Goal: Task Accomplishment & Management: Use online tool/utility

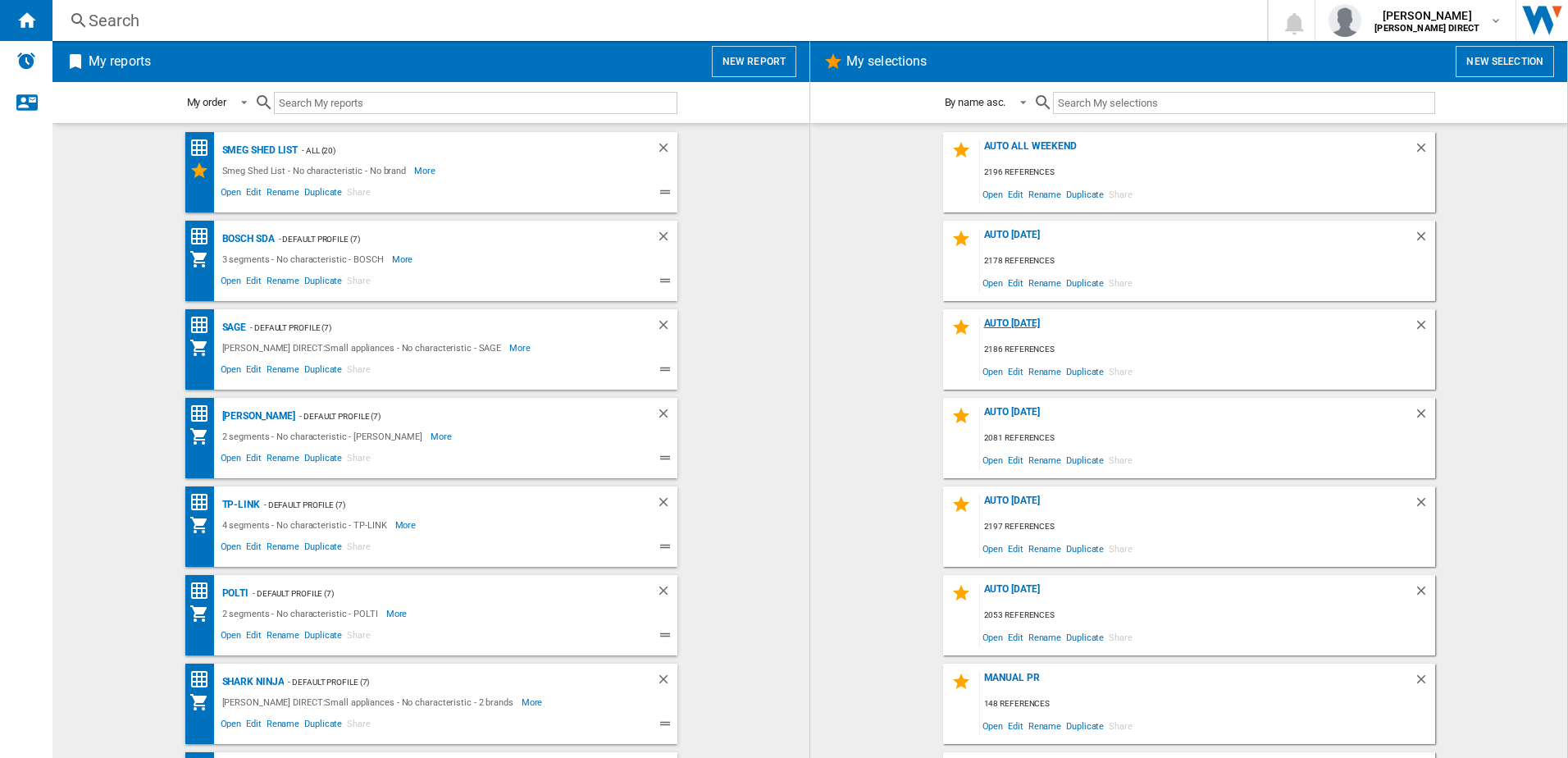
click at [1019, 329] on div "AUTO [DATE]" at bounding box center [1197, 328] width 434 height 22
click at [1008, 363] on span "Edit" at bounding box center [1015, 371] width 21 height 22
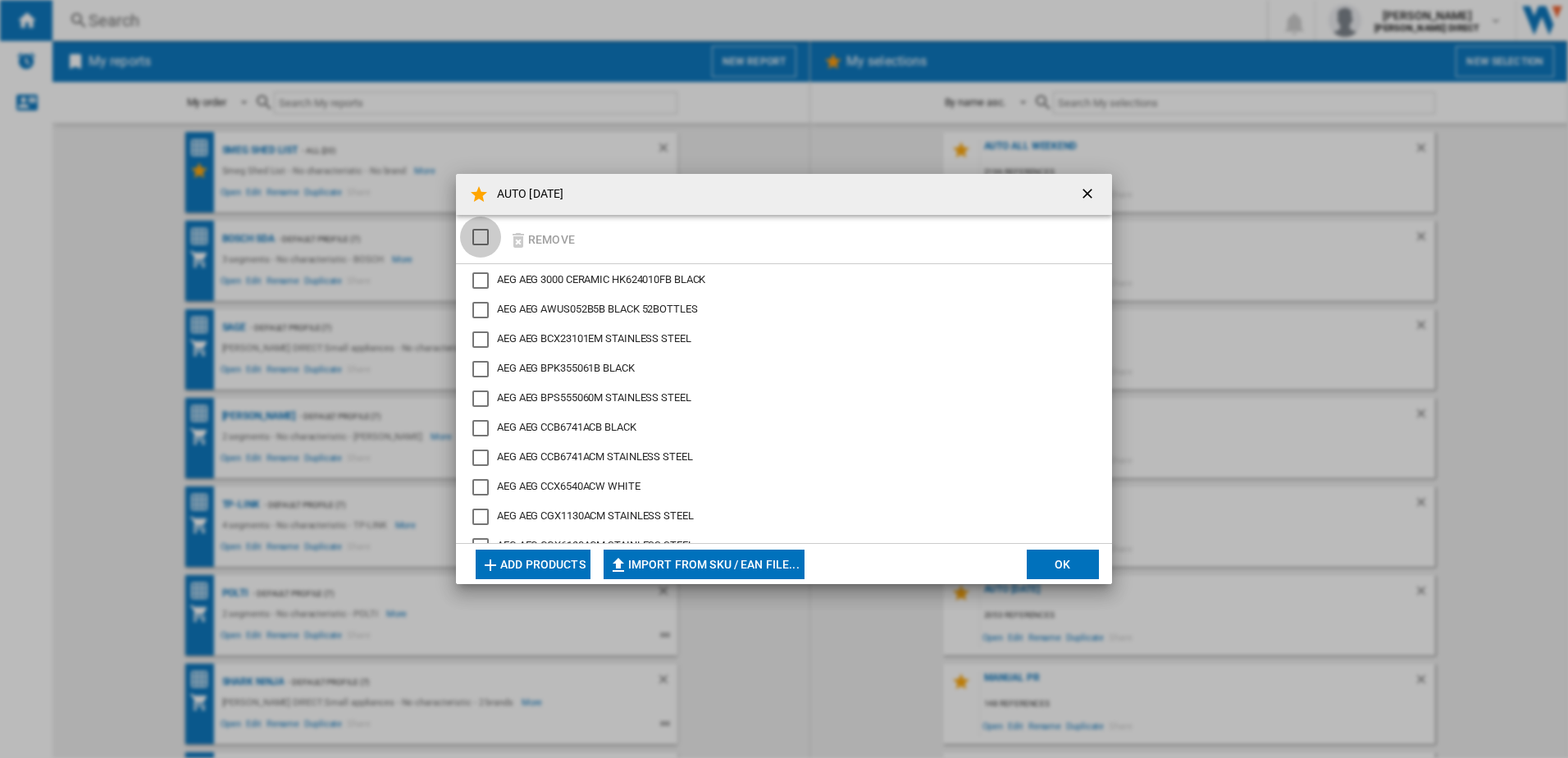
drag, startPoint x: 483, startPoint y: 235, endPoint x: 555, endPoint y: 242, distance: 72.3
click at [484, 235] on div "SELECTIONS.EDITION_POPUP.SELECT_DESELECT" at bounding box center [480, 237] width 17 height 17
click at [551, 238] on button "Remove" at bounding box center [542, 239] width 76 height 39
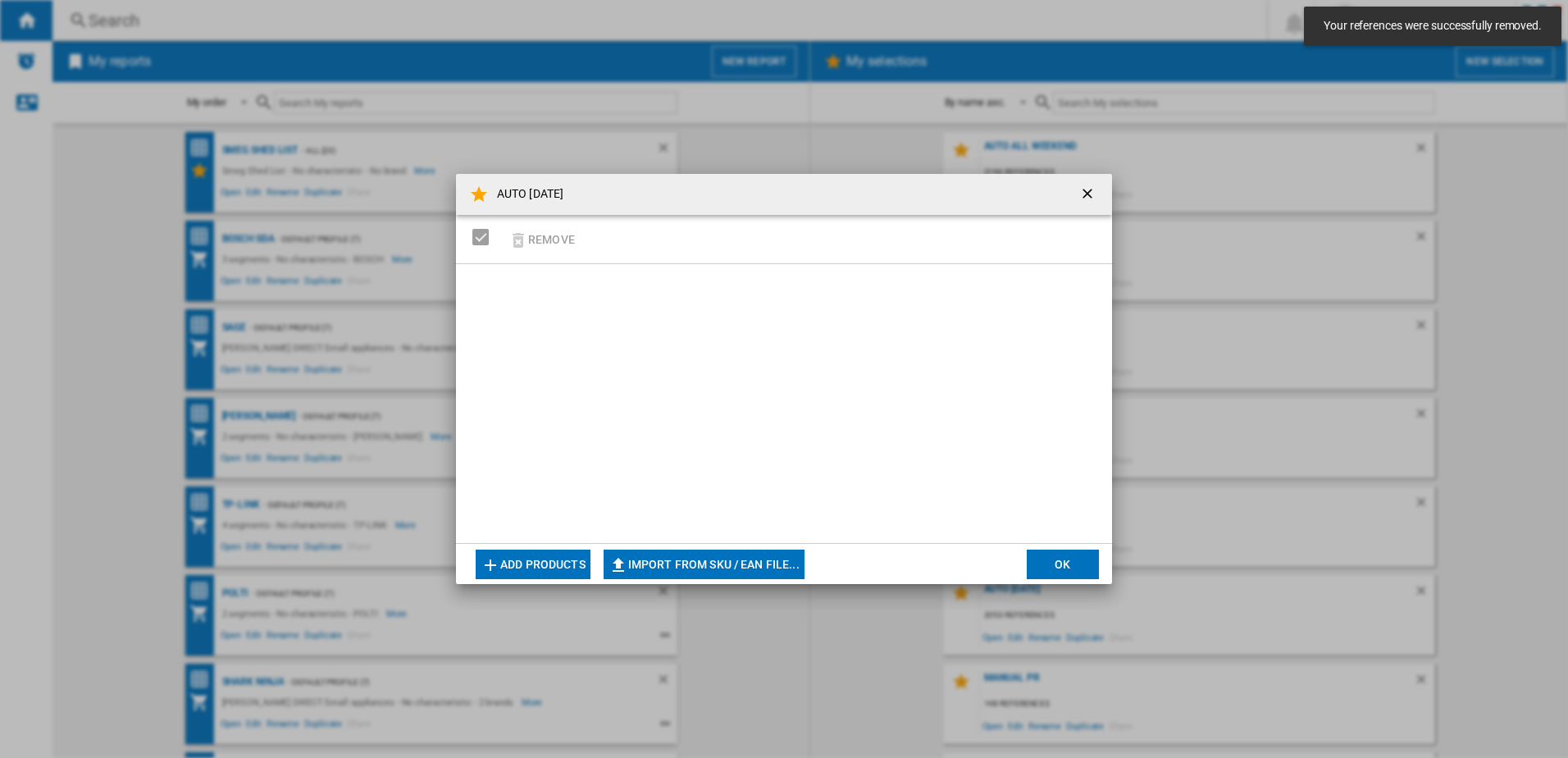
click at [754, 574] on button "Import from SKU / EAN file..." at bounding box center [704, 565] width 201 height 30
type input "**********"
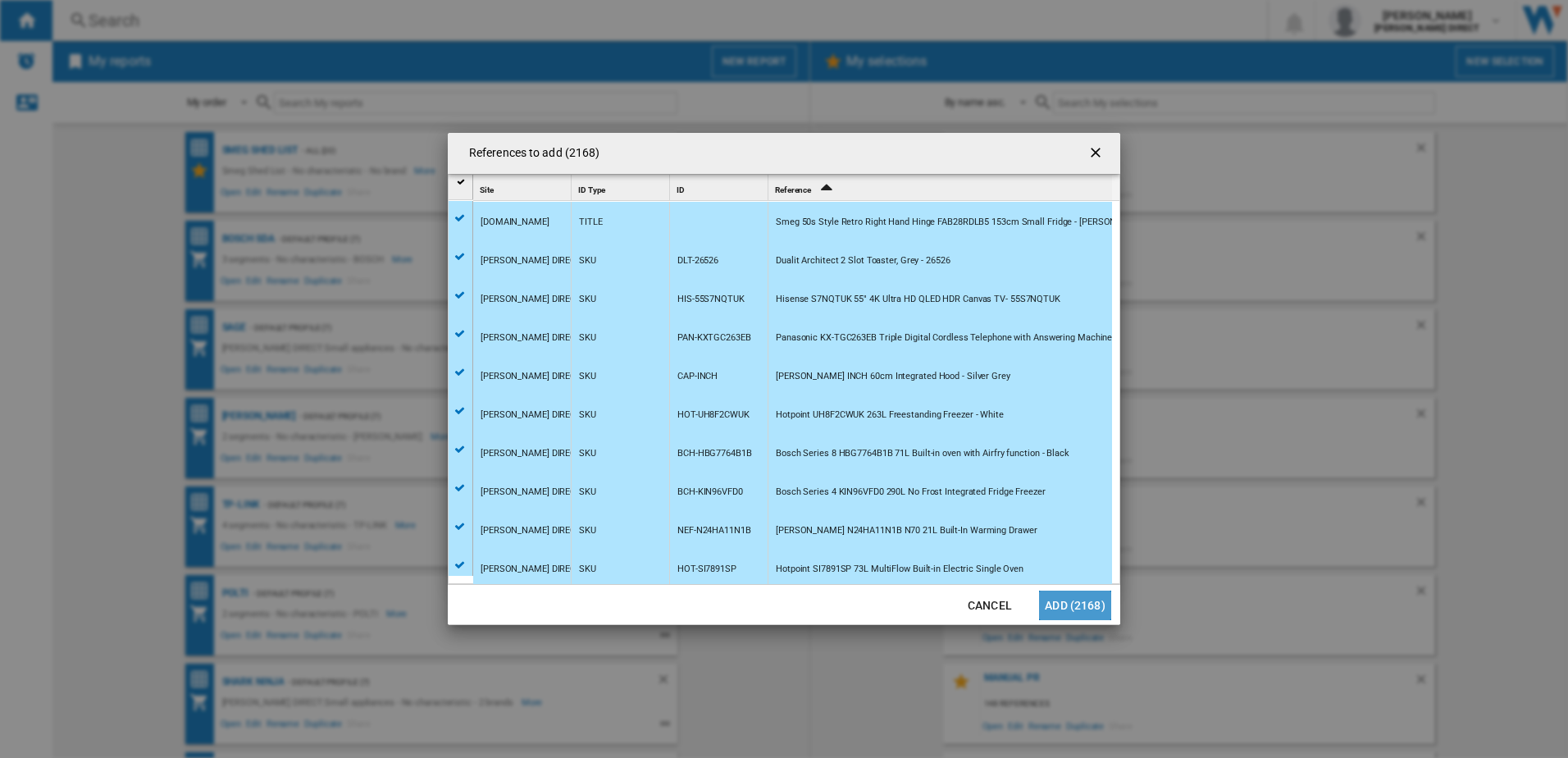
click at [1081, 612] on button "Add (2168)" at bounding box center [1075, 605] width 72 height 30
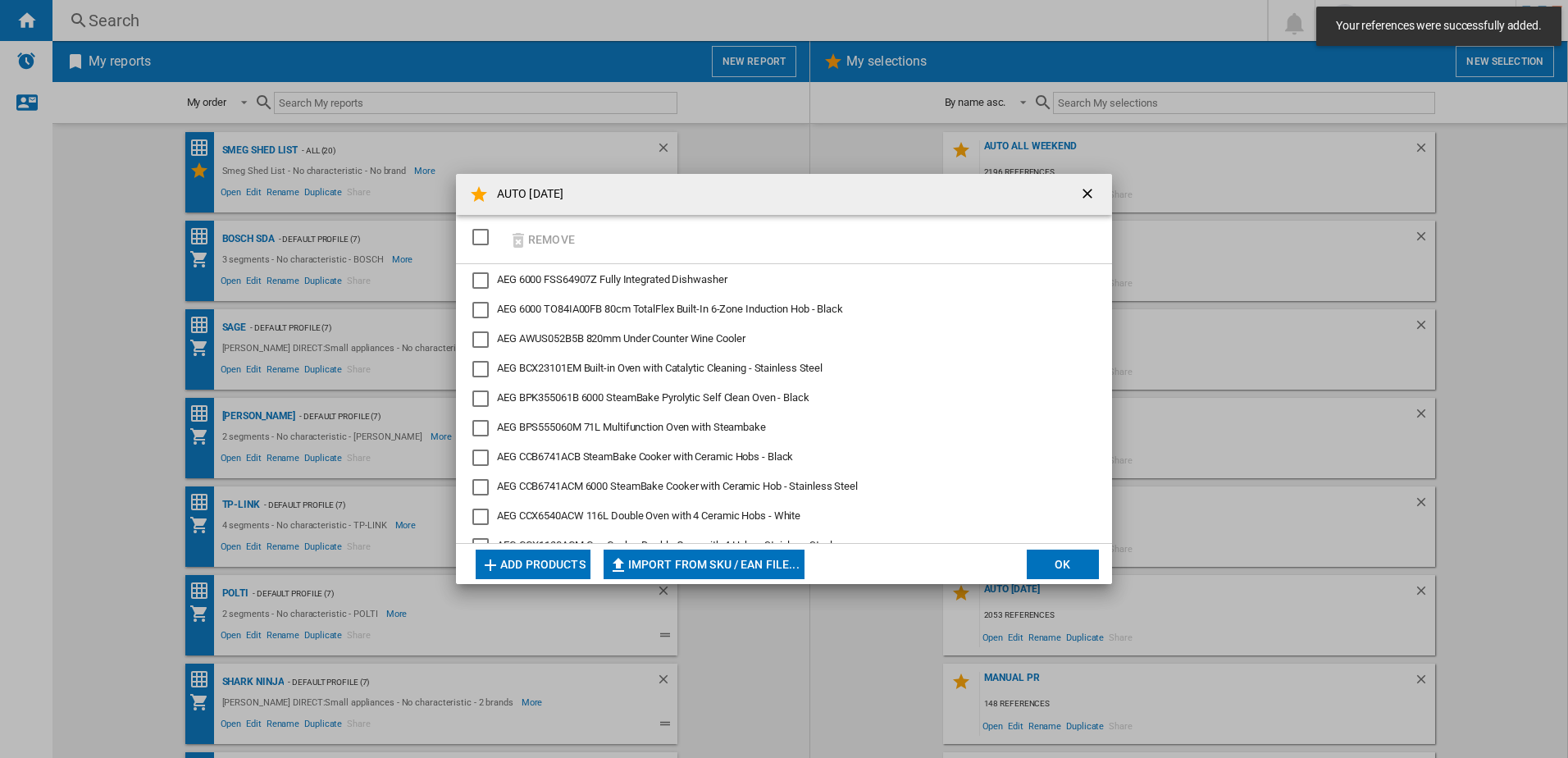
click at [1050, 555] on button "OK" at bounding box center [1063, 565] width 72 height 30
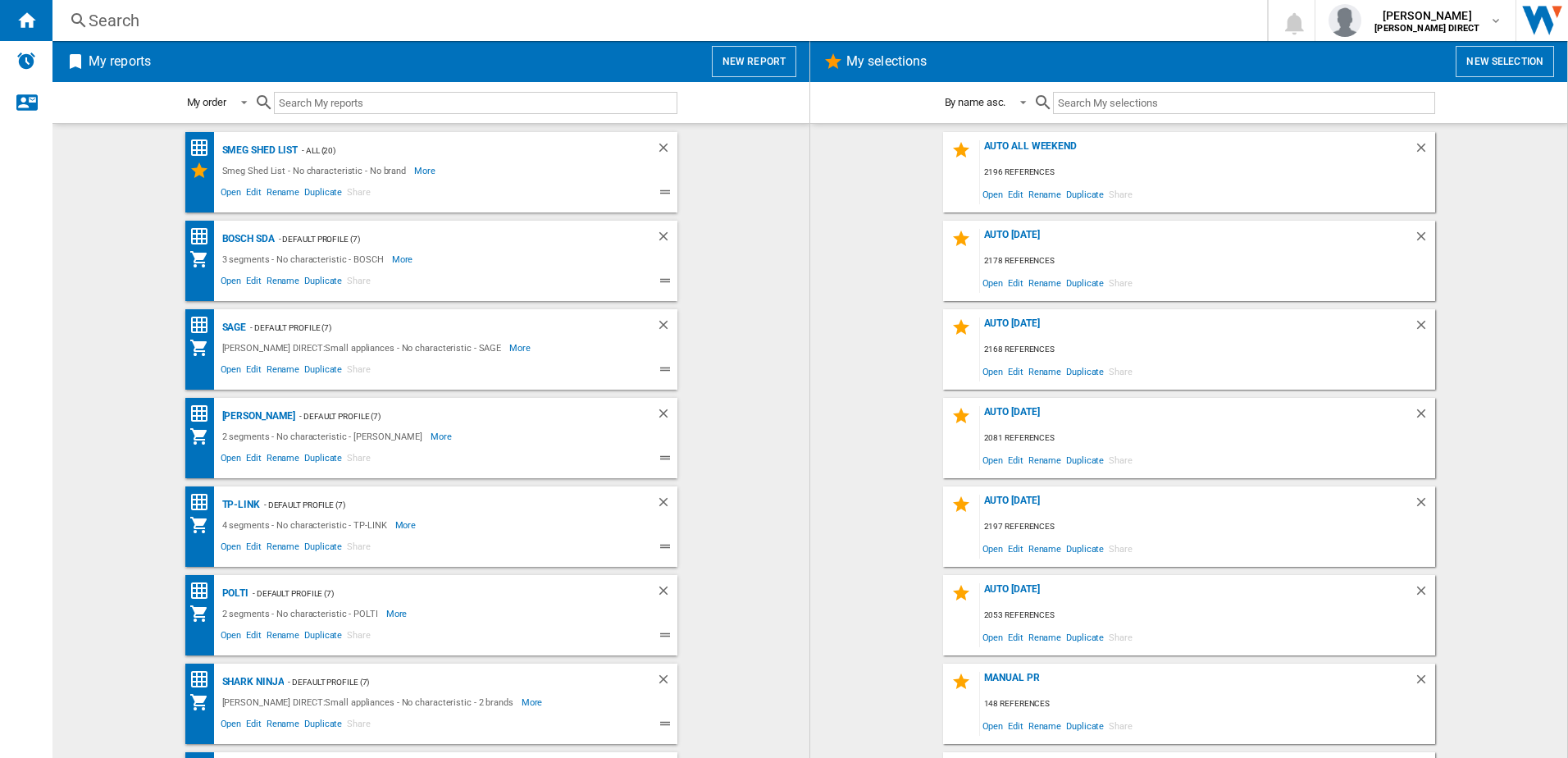
click at [1503, 193] on wk-selection "AUTO ALL WEEKEND 2196 references Open Edit Rename Duplicate Share" at bounding box center [1189, 172] width 724 height 80
click at [1028, 324] on div "AUTO [DATE]" at bounding box center [1197, 328] width 434 height 22
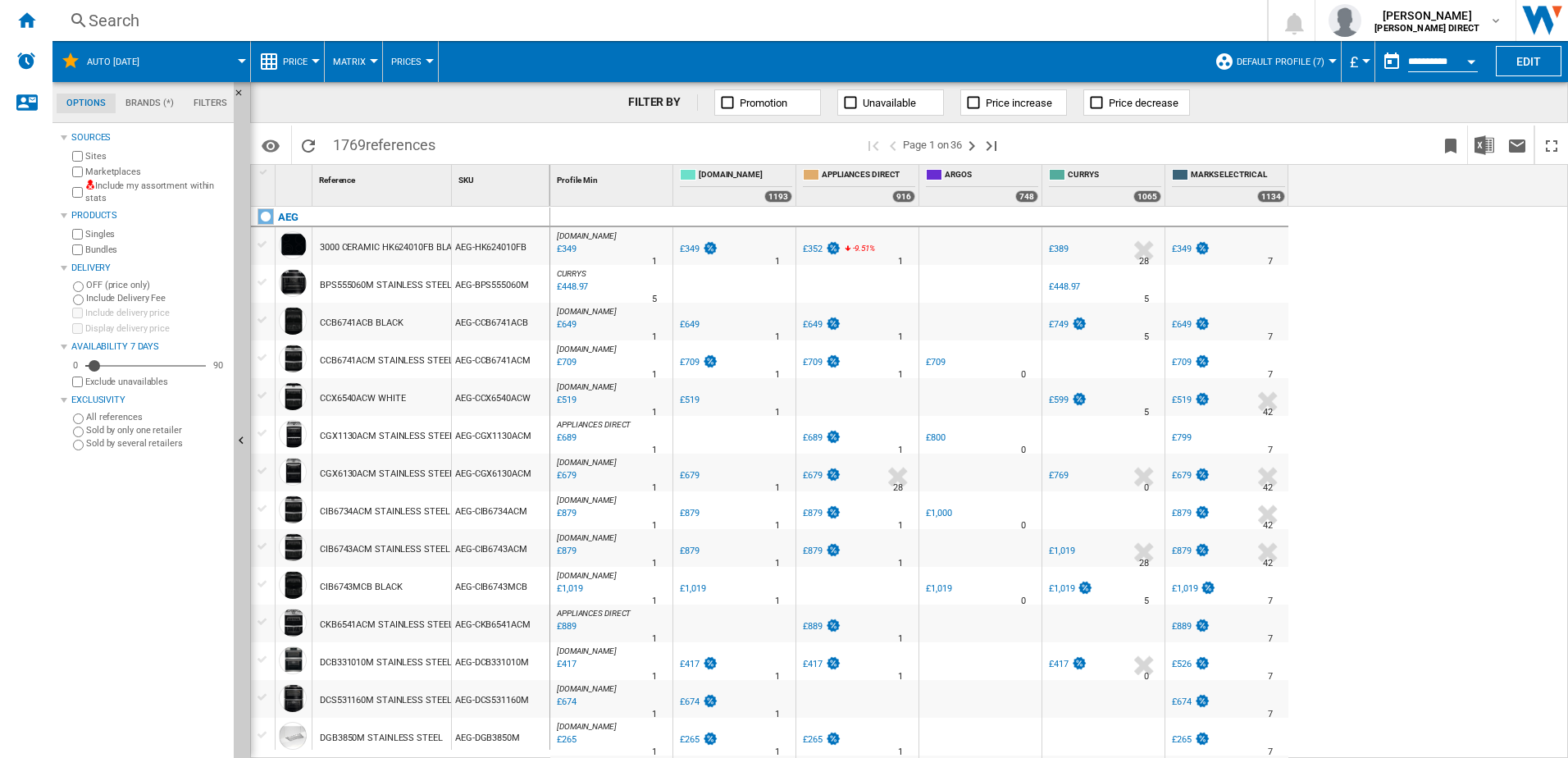
click at [1365, 436] on div "[DOMAIN_NAME] : AO -1.0 % £349 % N/A 1 [DOMAIN_NAME] : AO AO -1.0 % £349 %" at bounding box center [1060, 482] width 1019 height 552
click at [179, 192] on label "Include my assortment within stats" at bounding box center [156, 192] width 142 height 26
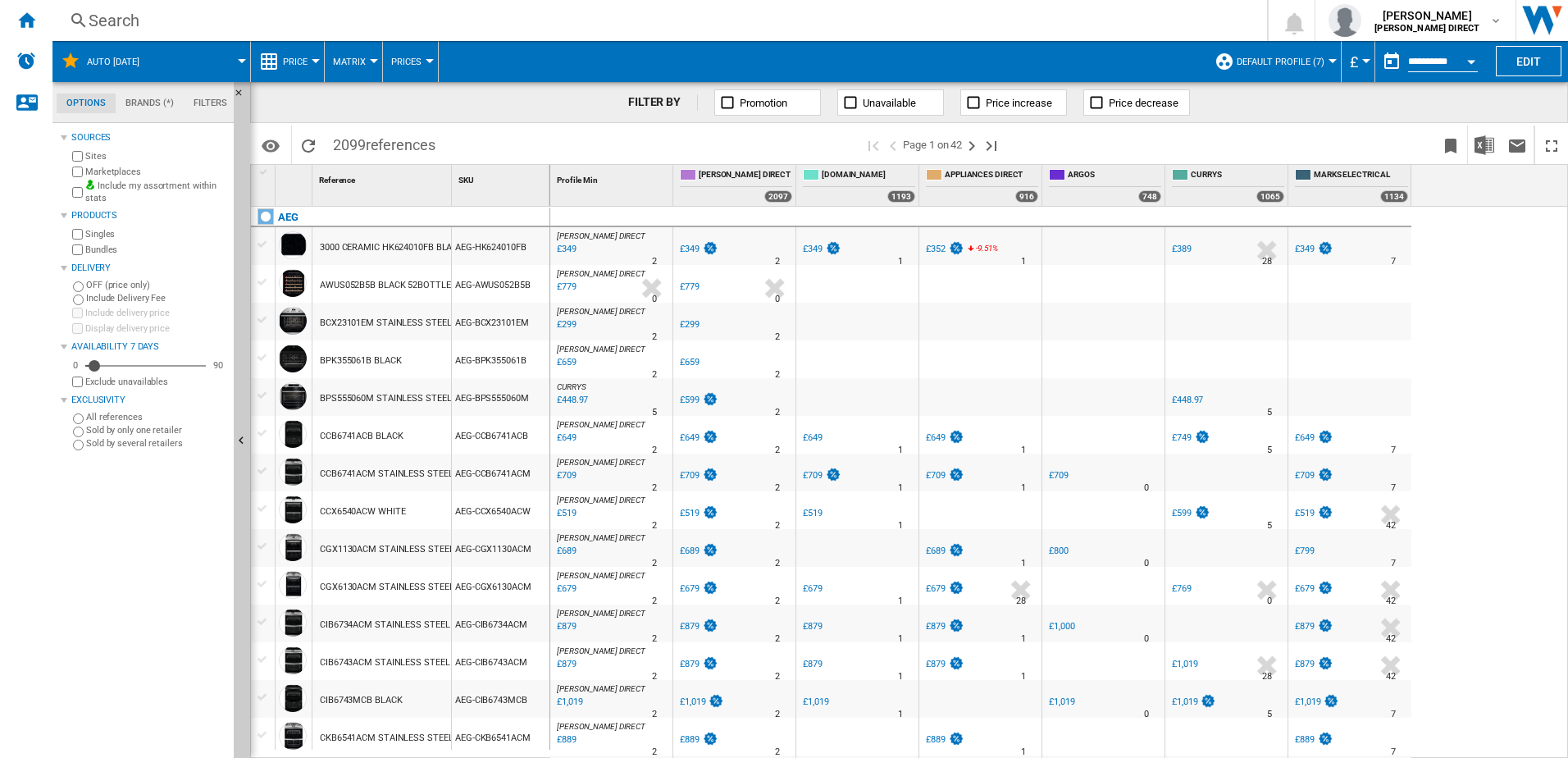
click at [1296, 69] on button "Default profile (7)" at bounding box center [1285, 61] width 96 height 41
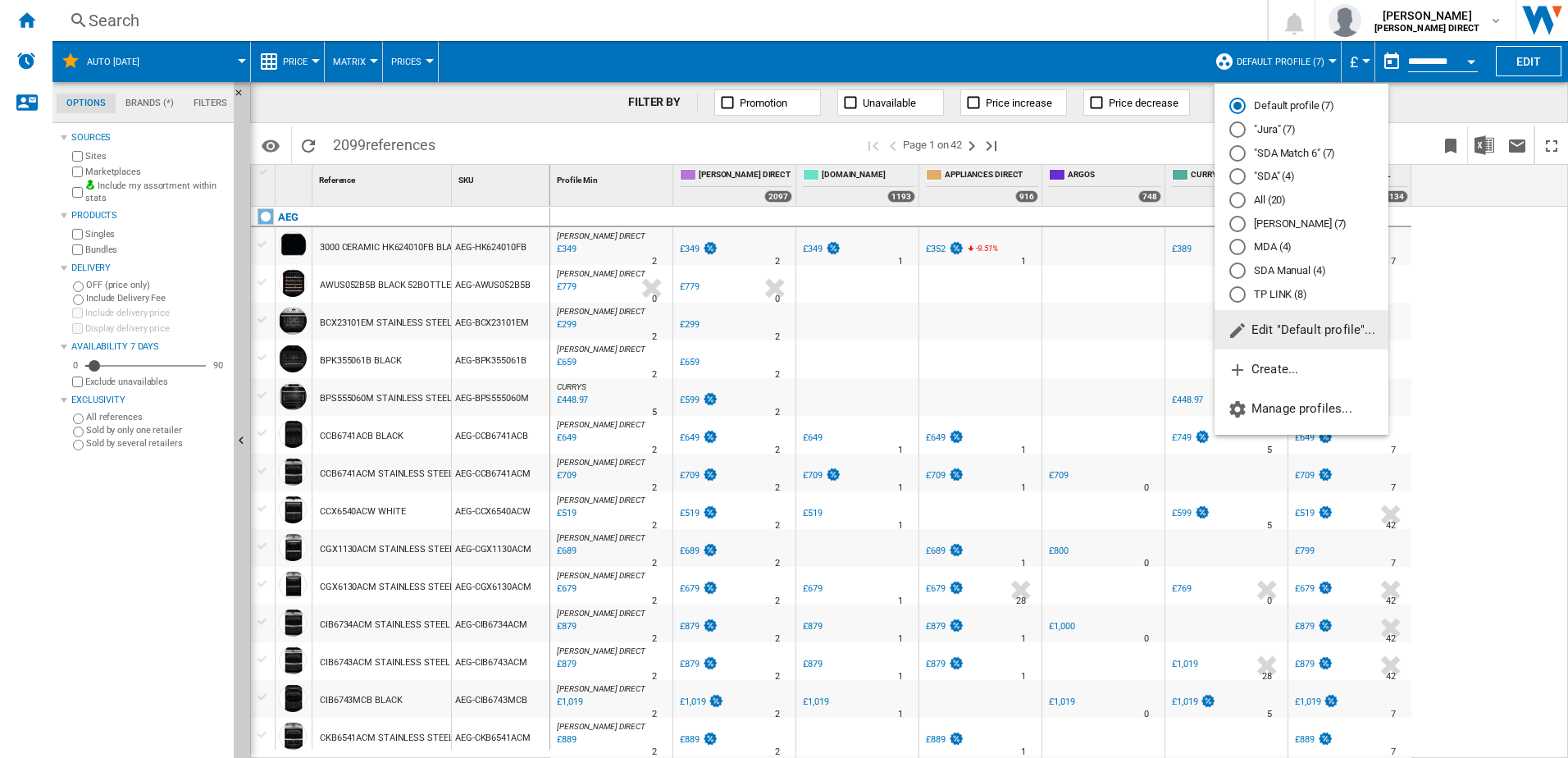
click at [1308, 63] on md-backdrop at bounding box center [784, 379] width 1568 height 758
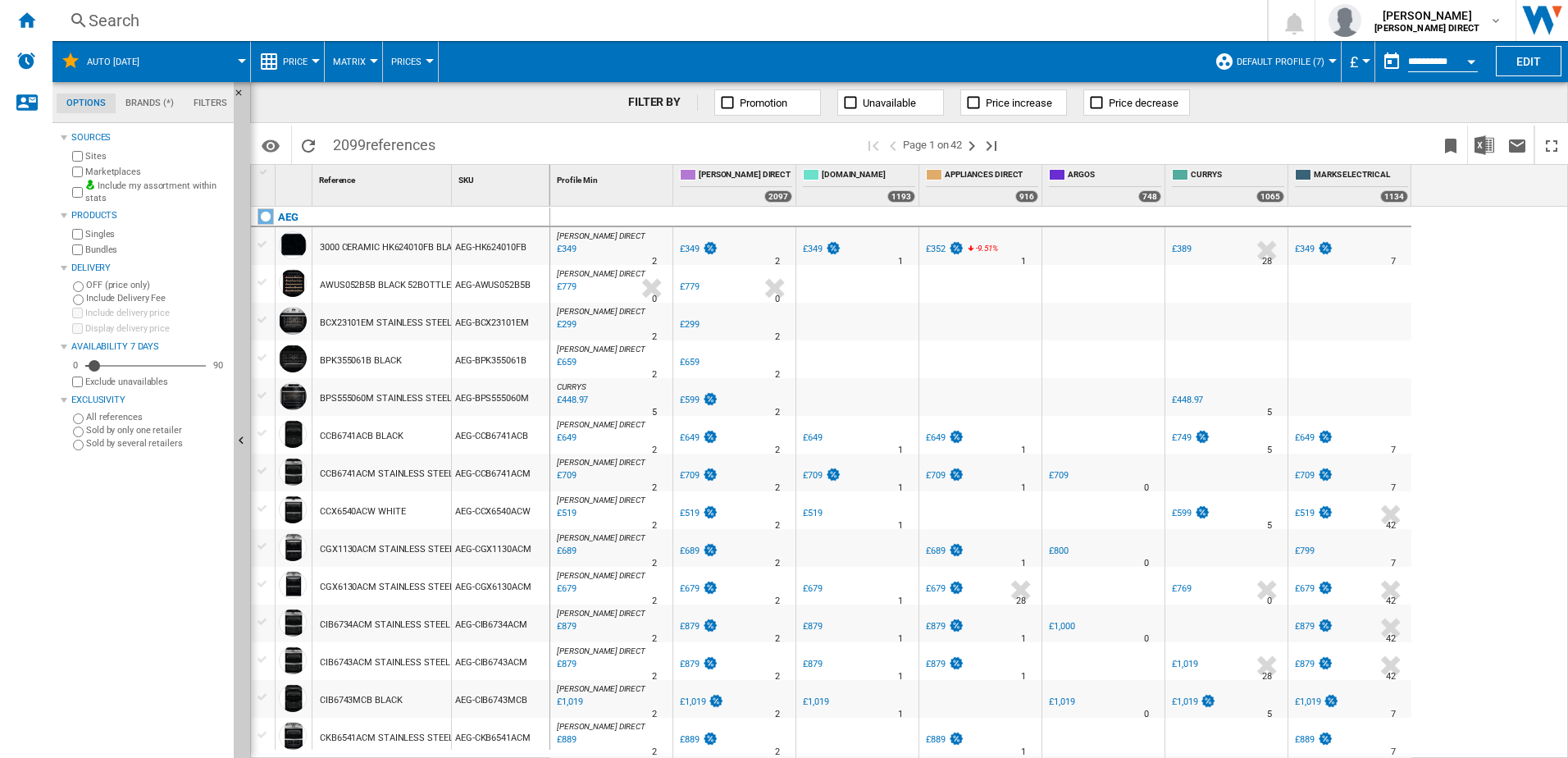
click at [130, 177] on label "Marketplaces" at bounding box center [156, 172] width 142 height 12
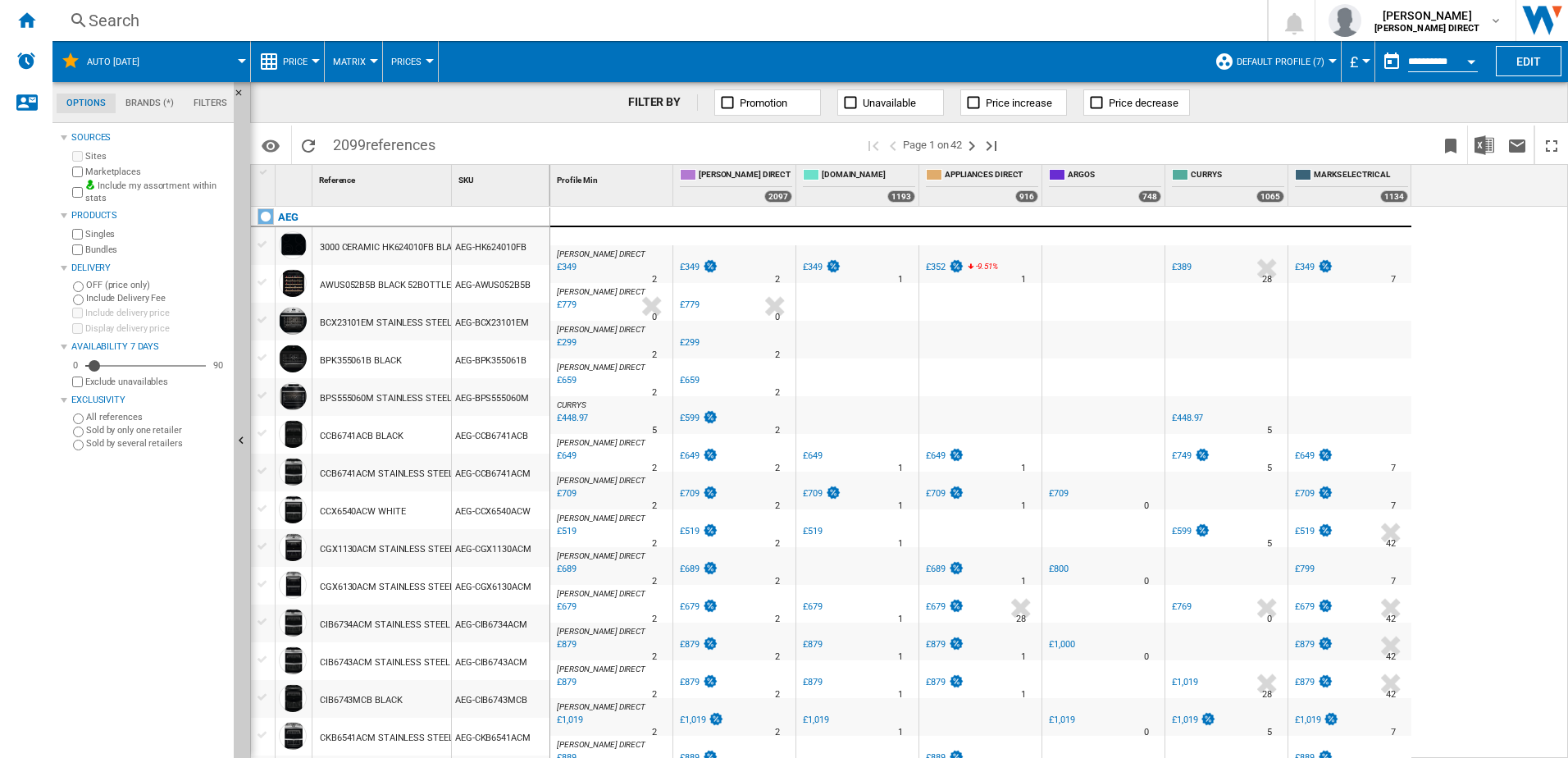
click at [102, 251] on label "Bundles" at bounding box center [156, 249] width 142 height 12
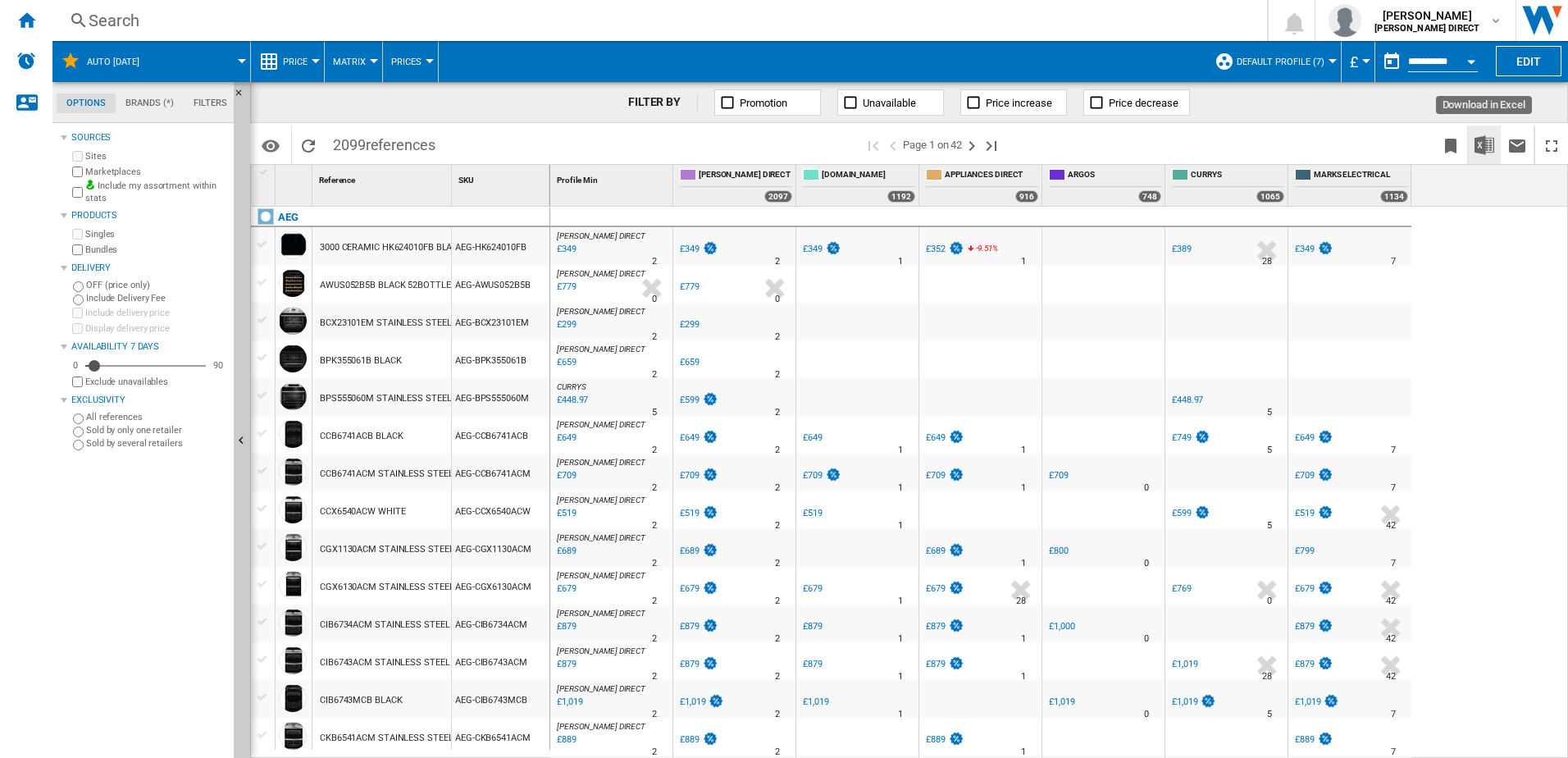
click at [1480, 138] on img "Download in Excel" at bounding box center [1485, 145] width 20 height 20
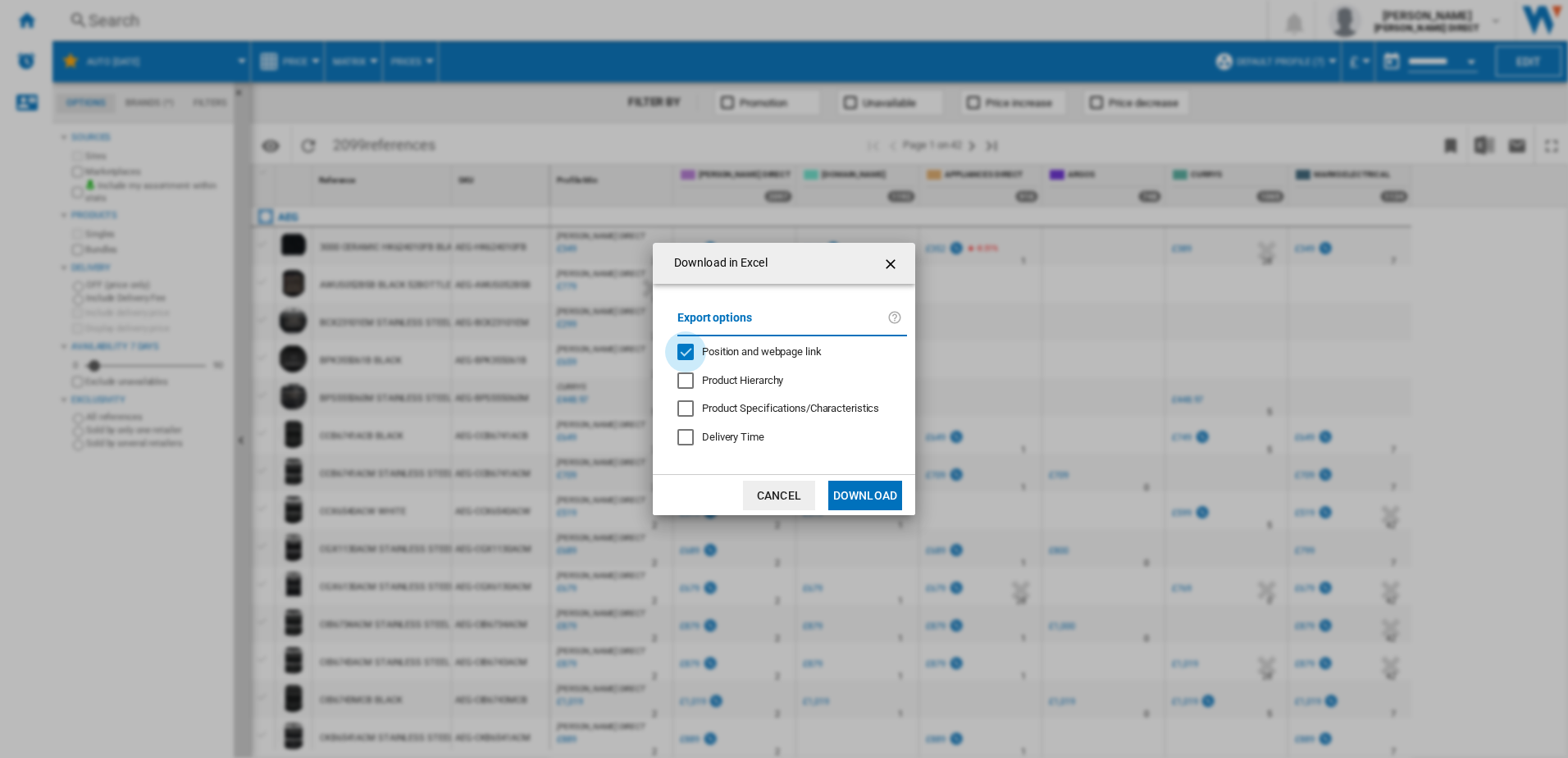
drag, startPoint x: 693, startPoint y: 360, endPoint x: 789, endPoint y: 446, distance: 128.9
click at [694, 359] on div "Position and webpage link" at bounding box center [686, 351] width 17 height 17
click at [848, 500] on button "Download" at bounding box center [865, 495] width 73 height 30
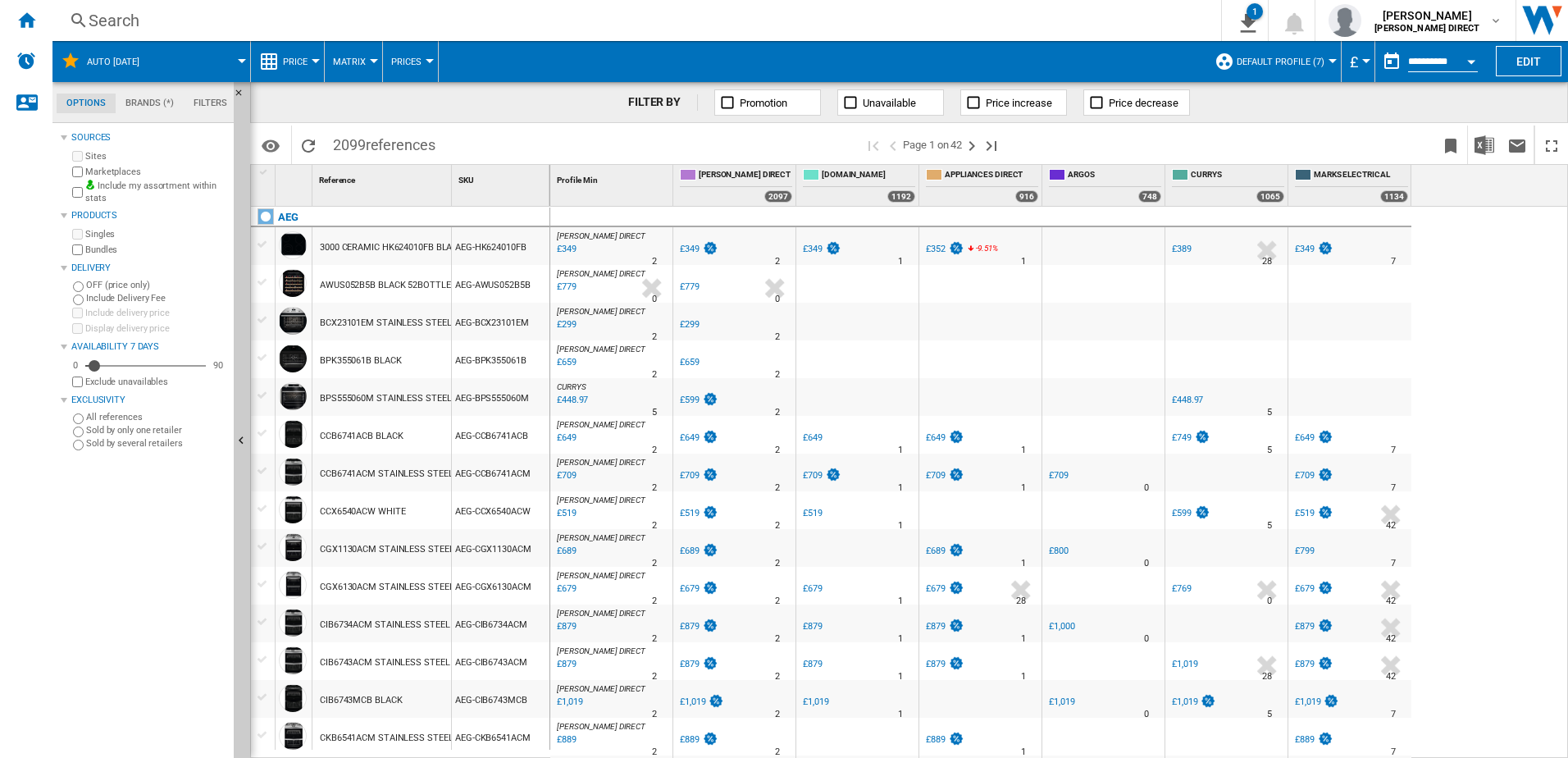
drag, startPoint x: 1506, startPoint y: 290, endPoint x: 1411, endPoint y: 242, distance: 106.4
click at [1506, 290] on div "[PERSON_NAME] DIRECT : [PERSON_NAME] DIRECT 0.0 % £349 % N/A 2 [PERSON_NAME] DI…" at bounding box center [1060, 482] width 1019 height 552
